Goal: Task Accomplishment & Management: Complete application form

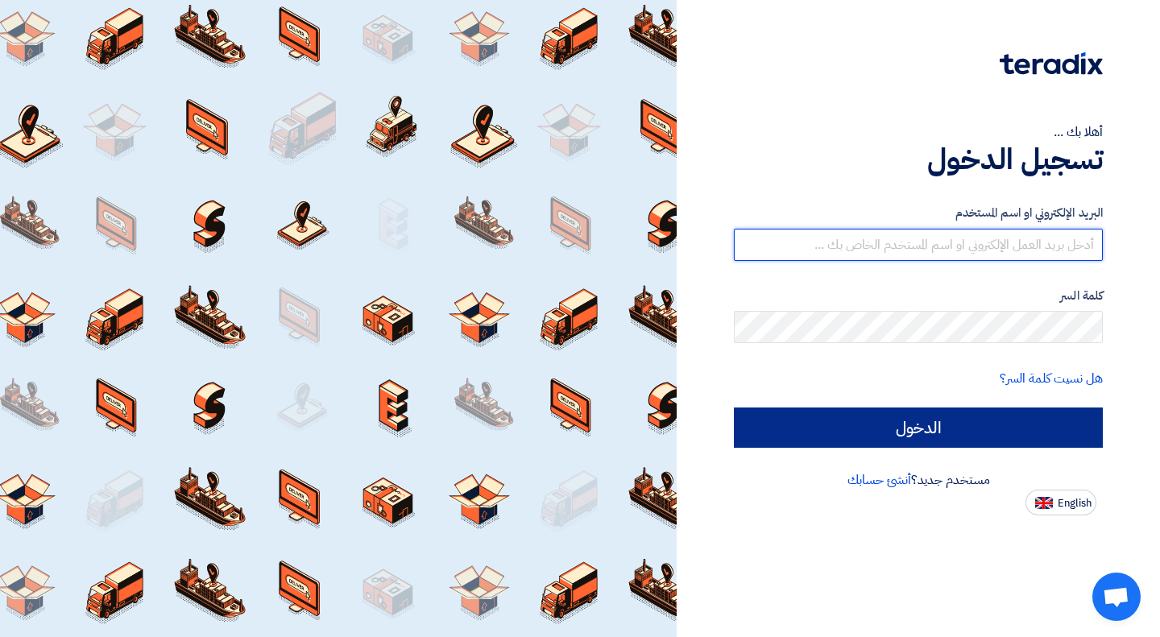
type input "[EMAIL_ADDRESS][DOMAIN_NAME]"
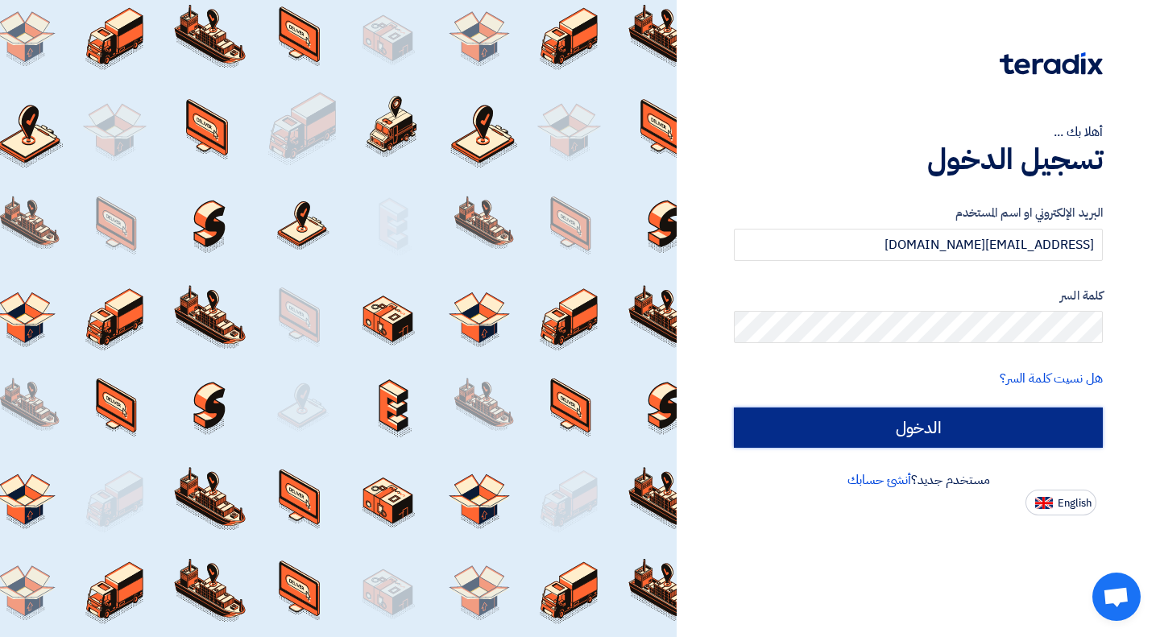
click at [829, 416] on input "الدخول" at bounding box center [918, 427] width 369 height 40
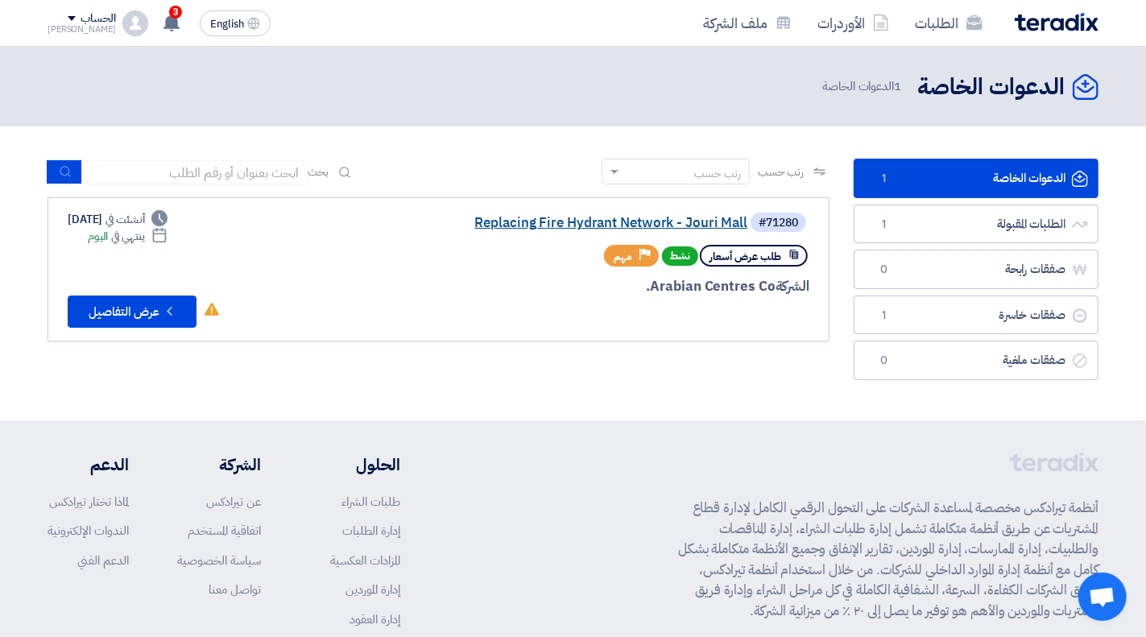
click at [514, 228] on link "Replacing Fire Hydrant Network - Jouri Mall" at bounding box center [586, 223] width 322 height 14
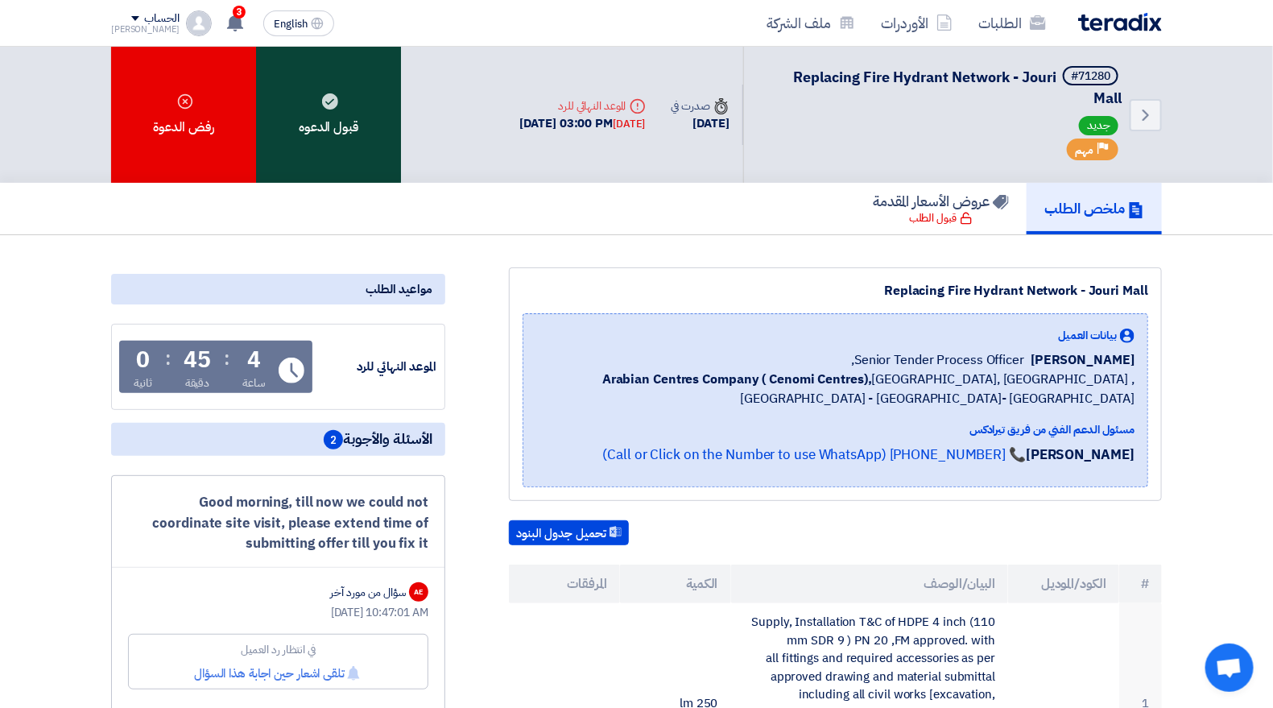
click at [322, 126] on div "قبول الدعوه" at bounding box center [328, 115] width 145 height 136
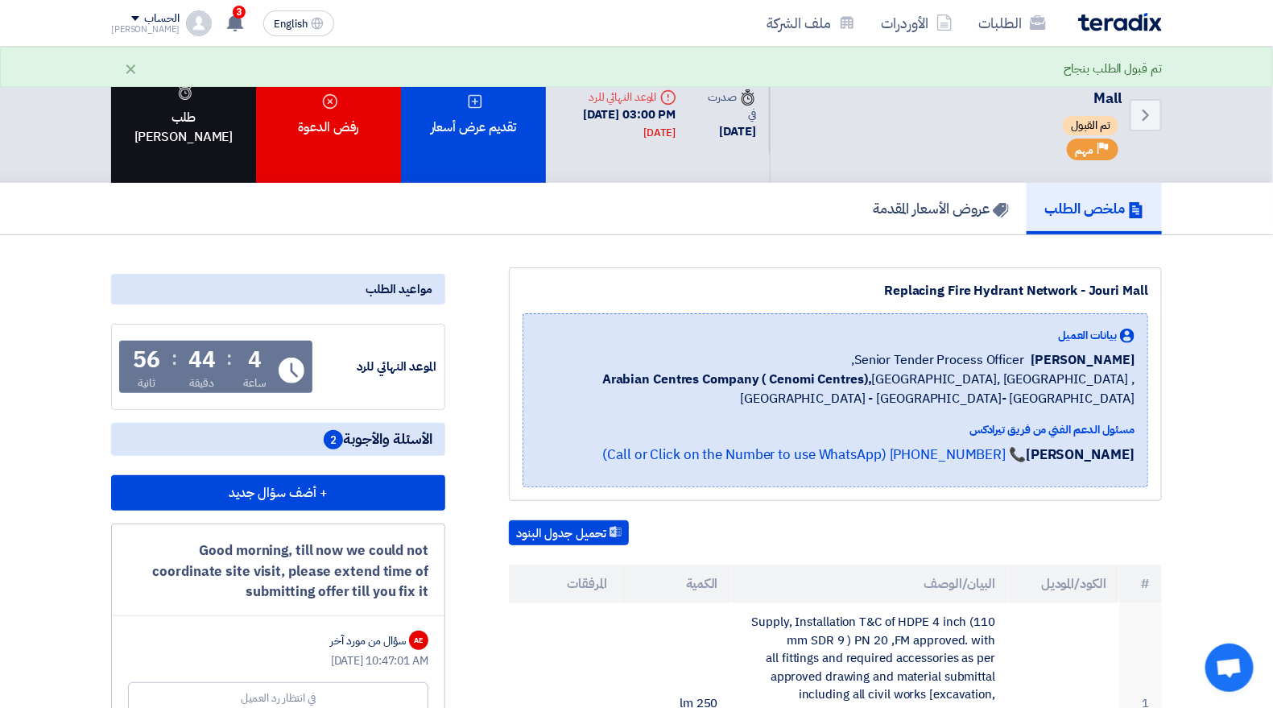
click at [204, 136] on div "طلب [PERSON_NAME]" at bounding box center [183, 115] width 145 height 136
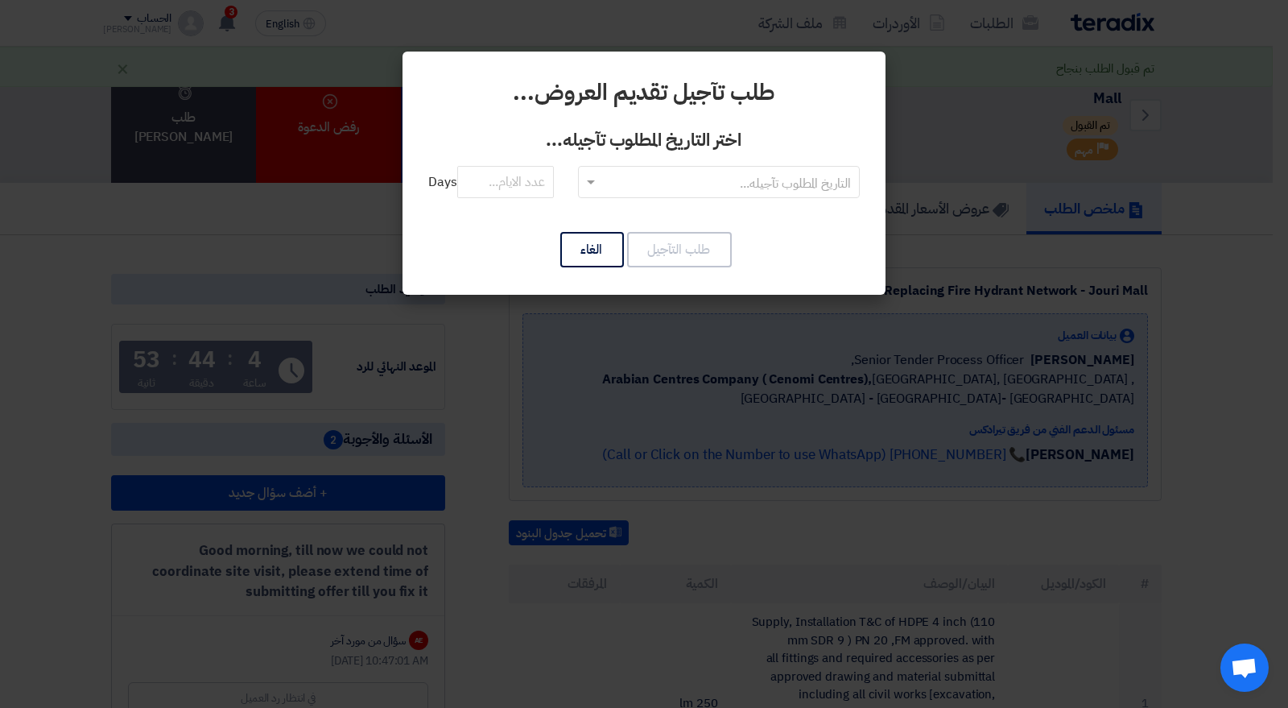
click at [782, 183] on input "text" at bounding box center [728, 183] width 250 height 27
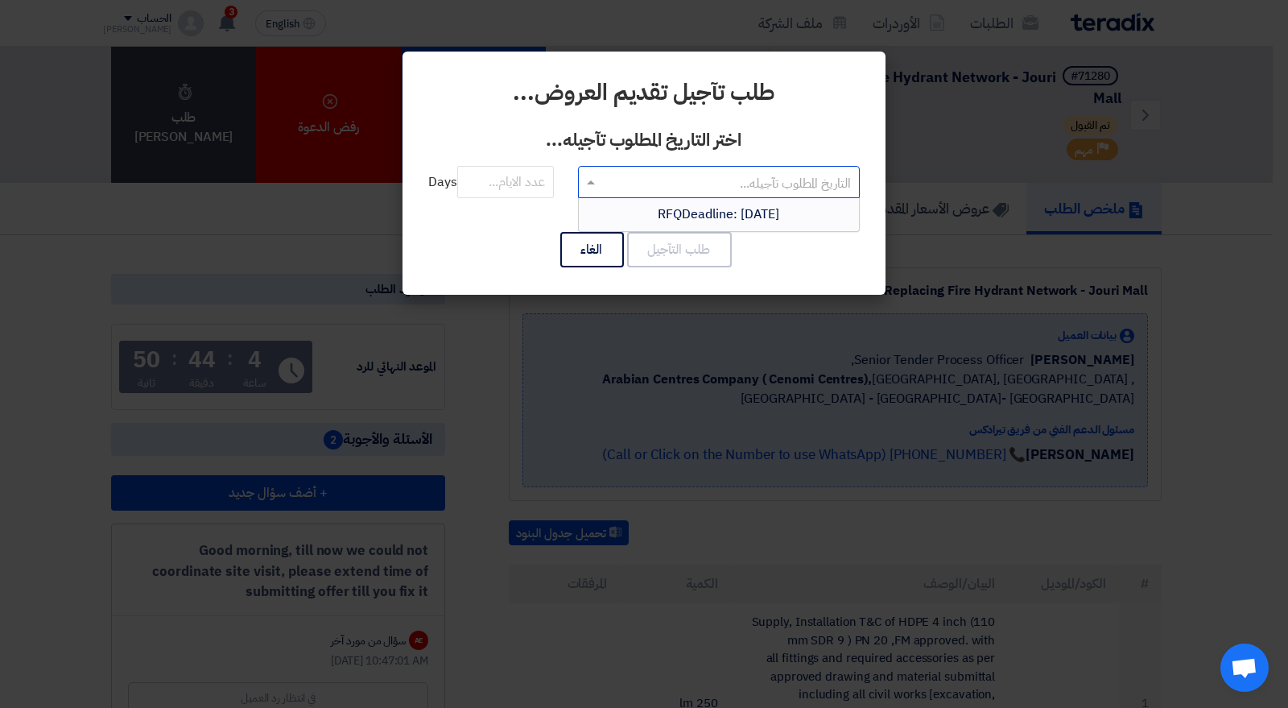
click at [489, 240] on div "طلب التآجيل الغاء" at bounding box center [644, 249] width 432 height 39
click at [656, 180] on input "text" at bounding box center [728, 183] width 250 height 27
click at [734, 213] on span "RFQDeadline: [DATE]" at bounding box center [720, 214] width 122 height 19
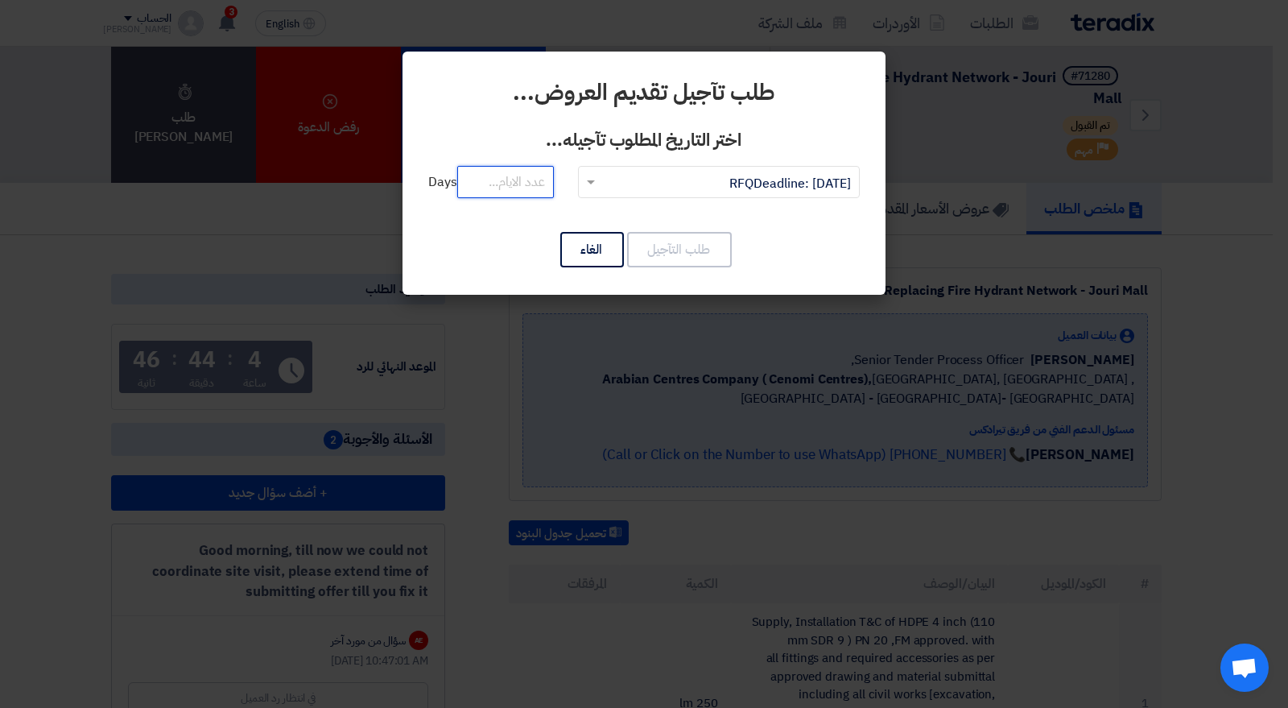
click at [527, 189] on input "number" at bounding box center [505, 182] width 97 height 32
type input "5"
click at [674, 248] on button "طلب التآجيل" at bounding box center [679, 249] width 105 height 35
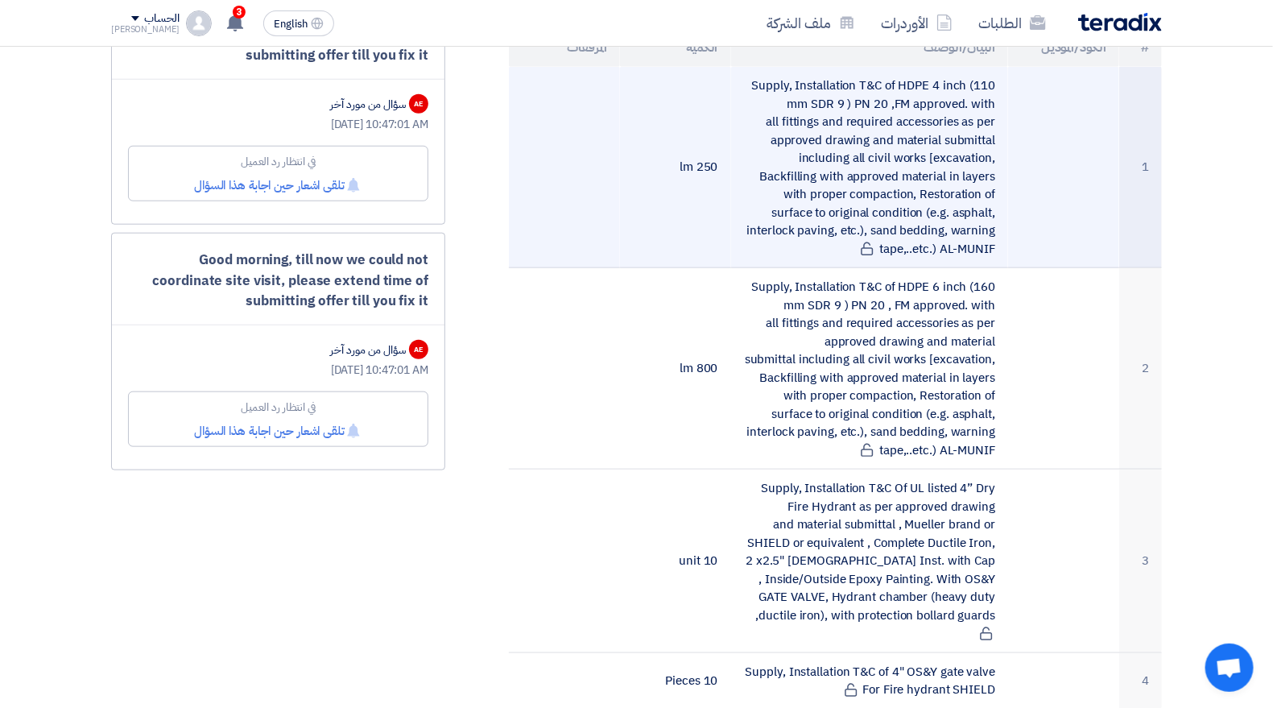
scroll to position [89, 0]
